Goal: Information Seeking & Learning: Learn about a topic

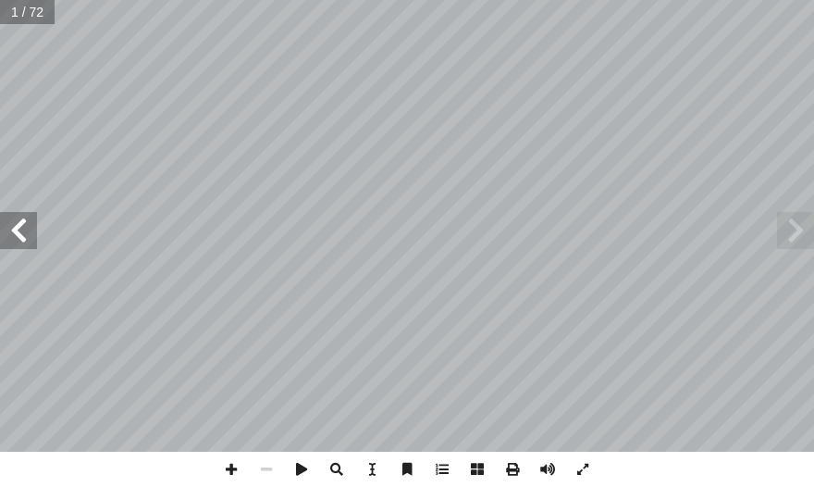
click at [23, 241] on span at bounding box center [18, 230] width 37 height 37
click at [416, 466] on span at bounding box center [442, 468] width 35 height 35
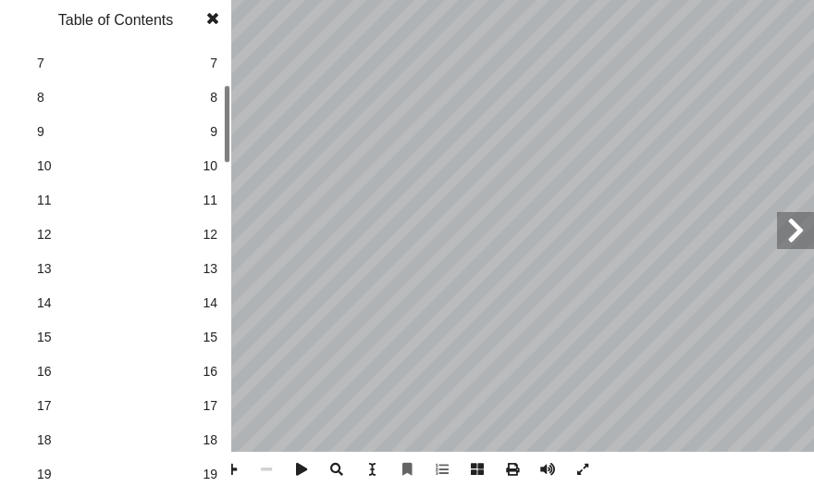
click at [207, 424] on link "18 18" at bounding box center [113, 440] width 208 height 34
click at [219, 28] on span at bounding box center [212, 18] width 33 height 37
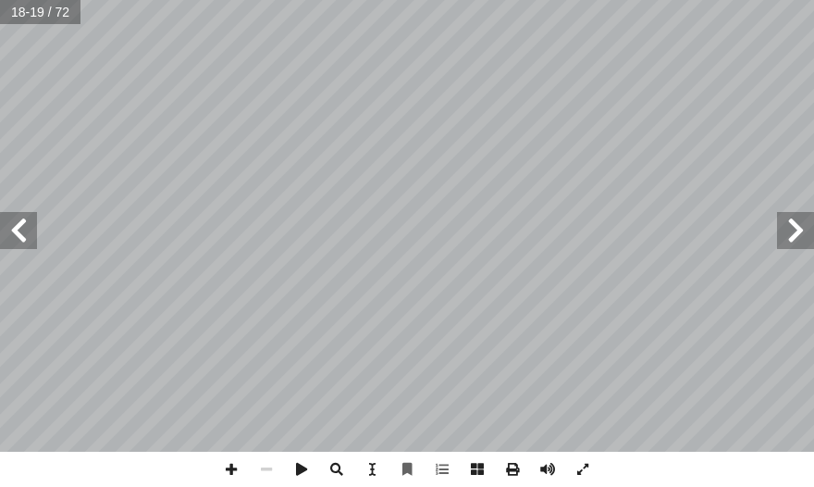
click at [20, 235] on span at bounding box center [18, 230] width 37 height 37
click at [223, 466] on span at bounding box center [231, 468] width 35 height 35
click at [1, 223] on span at bounding box center [18, 230] width 37 height 37
